Goal: Task Accomplishment & Management: Use online tool/utility

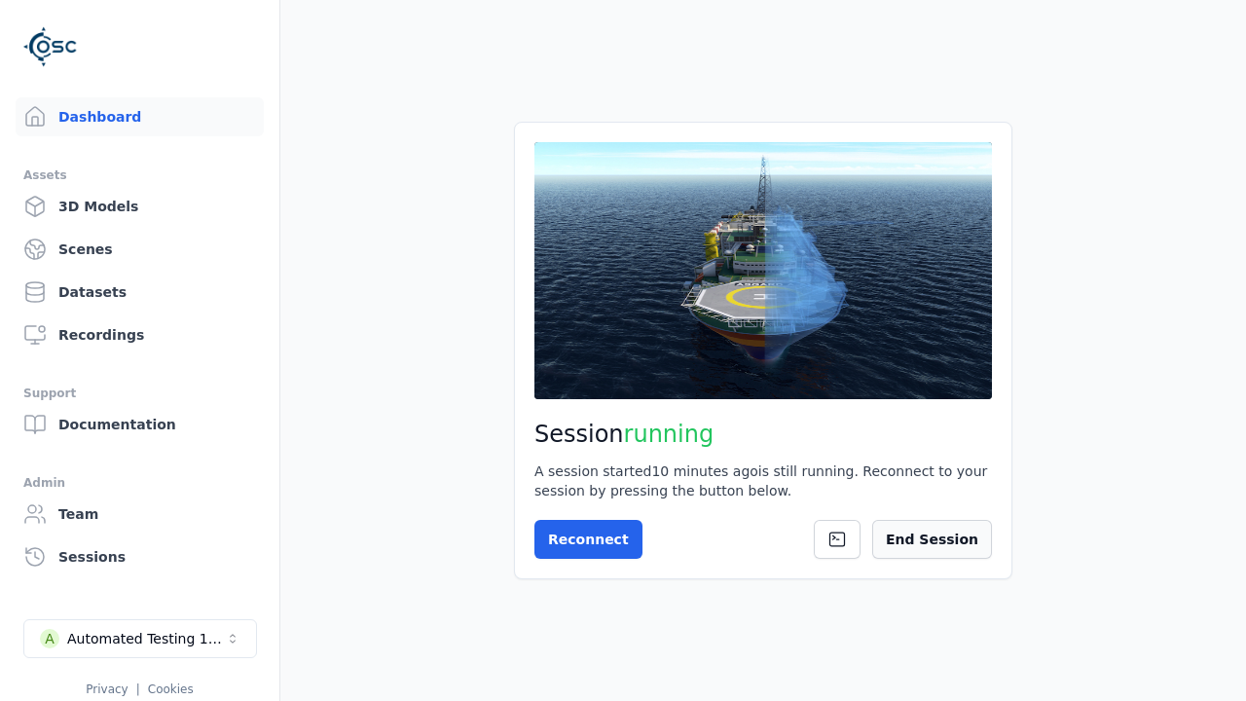
click at [952, 545] on button "End Session" at bounding box center [933, 539] width 120 height 39
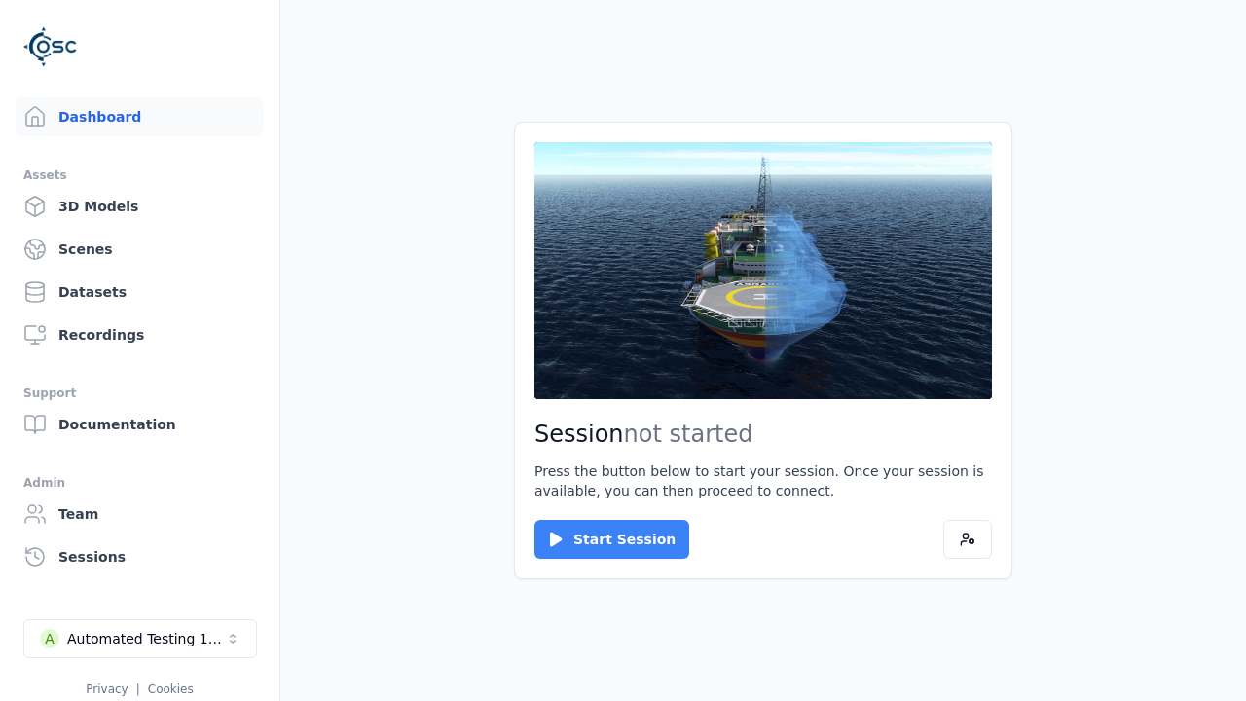
click at [600, 539] on button "Start Session" at bounding box center [612, 539] width 155 height 39
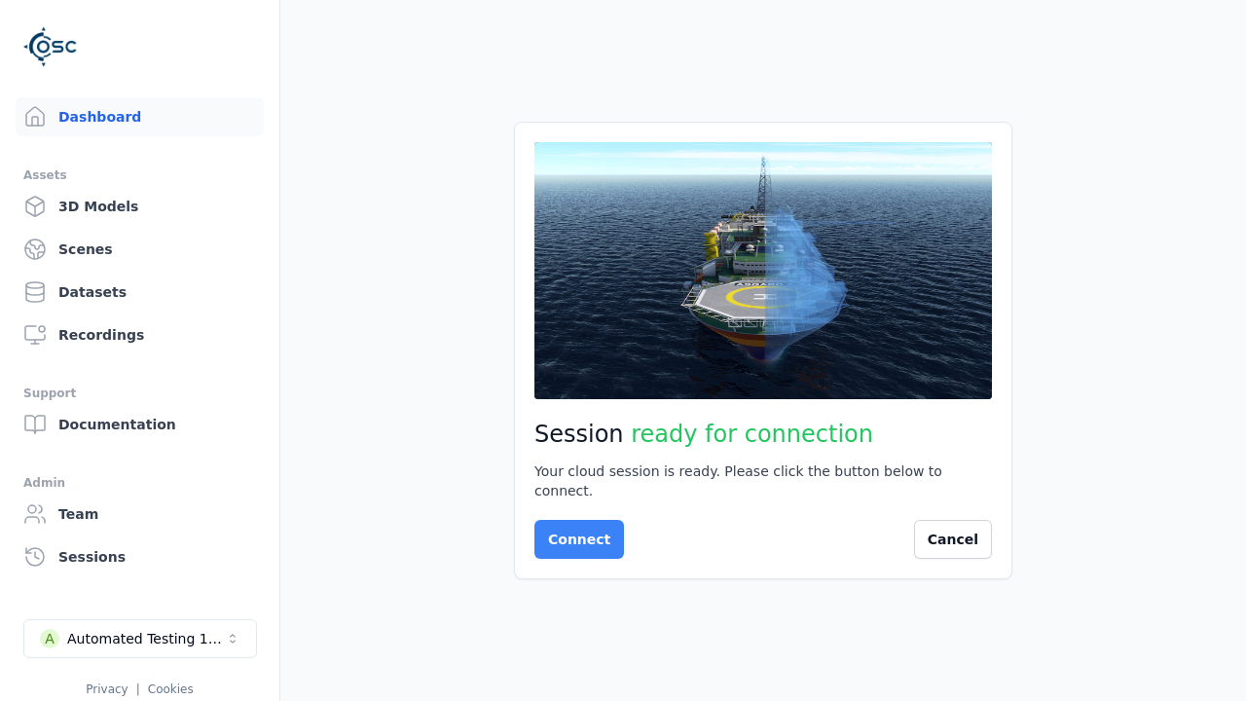
click at [574, 530] on button "Connect" at bounding box center [580, 539] width 90 height 39
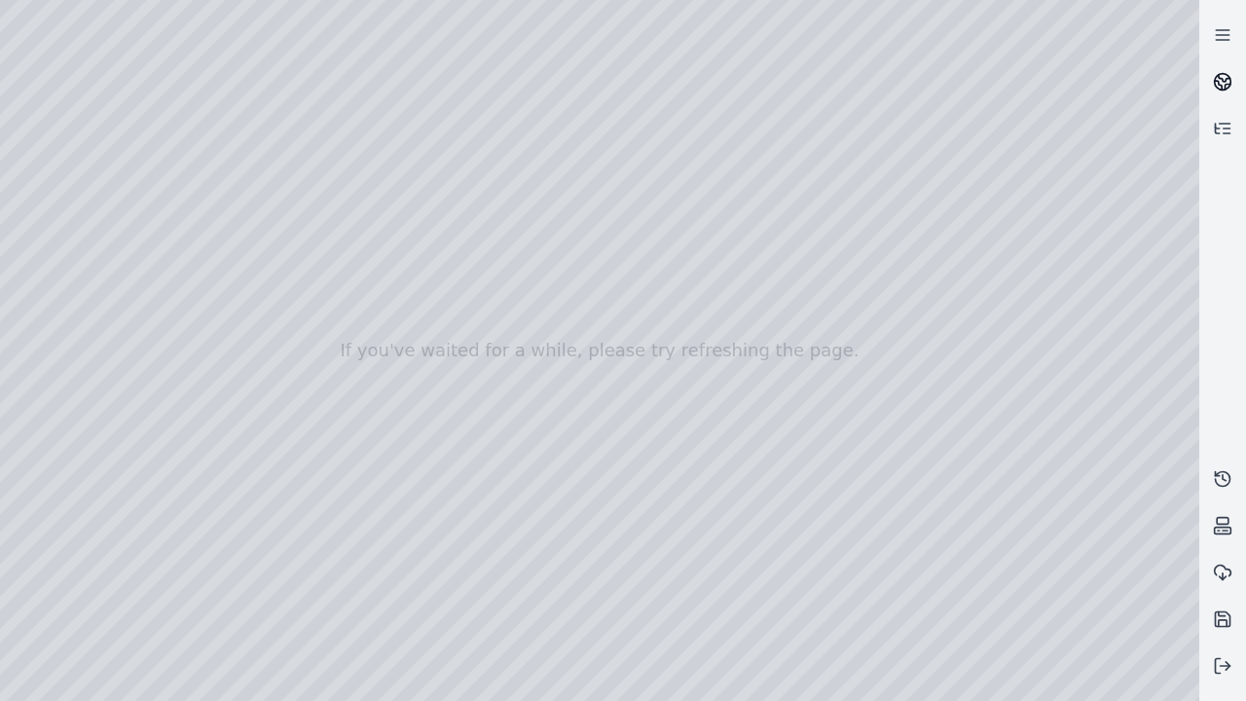
click at [1223, 82] on icon at bounding box center [1225, 78] width 12 height 7
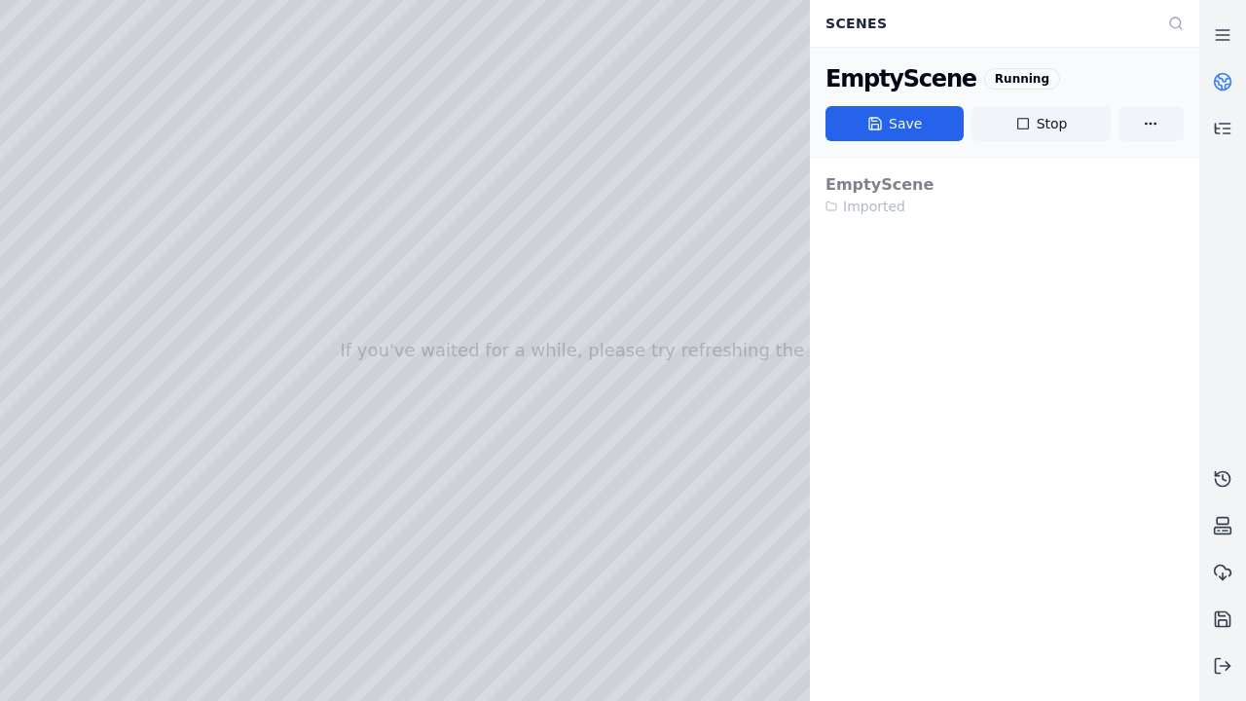
click at [870, 700] on html "If you've waited for a while, please try refreshing the page. Scenes EmptyScene…" at bounding box center [623, 350] width 1246 height 701
